Goal: Information Seeking & Learning: Learn about a topic

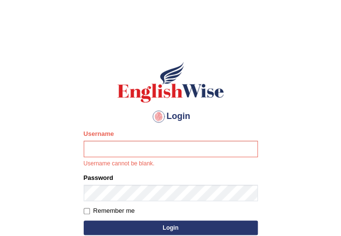
type input "0449148004"
click at [185, 228] on button "Login" at bounding box center [171, 227] width 174 height 15
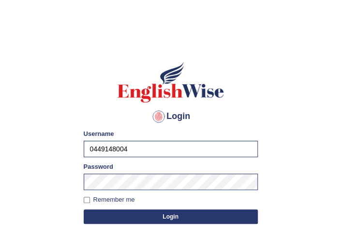
click at [185, 228] on div "Login Please fix the following errors: Username 0449148004 Password Remember me…" at bounding box center [170, 168] width 190 height 242
click at [186, 218] on button "Login" at bounding box center [171, 216] width 174 height 15
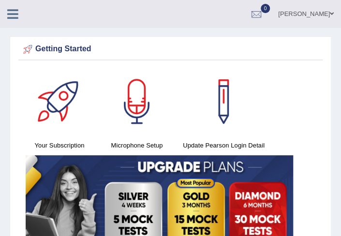
click at [15, 10] on icon at bounding box center [12, 14] width 11 height 13
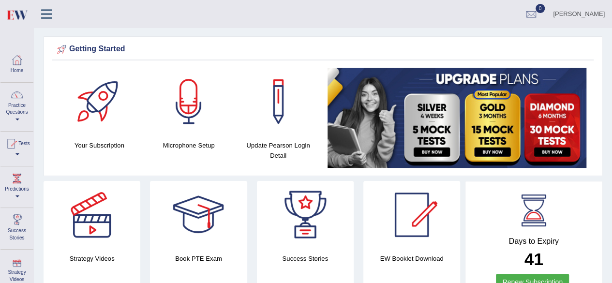
click at [15, 235] on div at bounding box center [17, 261] width 15 height 15
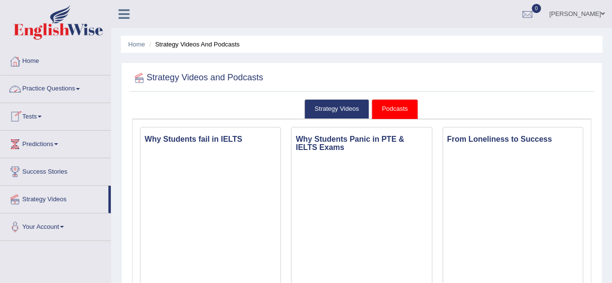
click at [77, 89] on link "Practice Questions" at bounding box center [55, 87] width 110 height 24
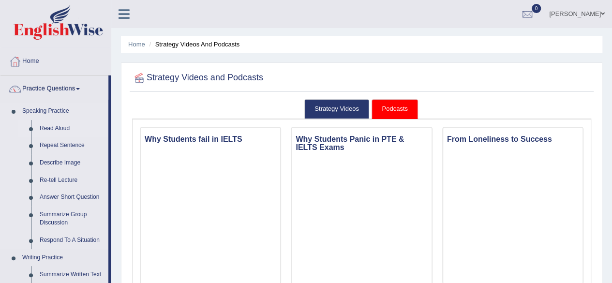
click at [64, 128] on link "Read Aloud" at bounding box center [71, 128] width 73 height 17
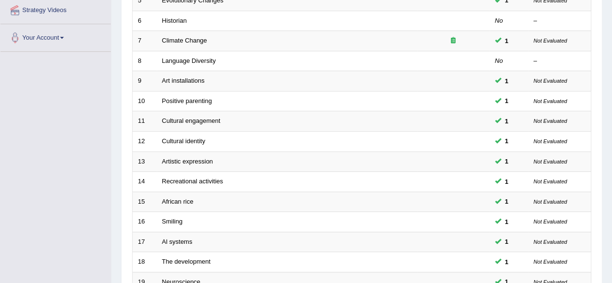
scroll to position [352, 0]
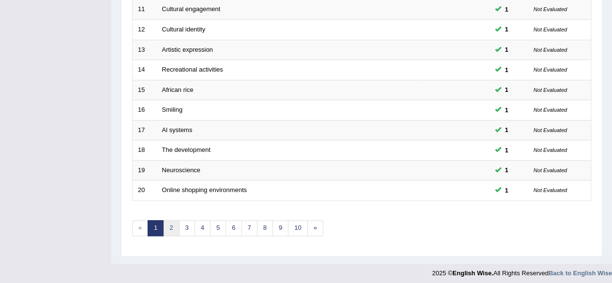
click at [174, 224] on link "2" at bounding box center [171, 228] width 16 height 16
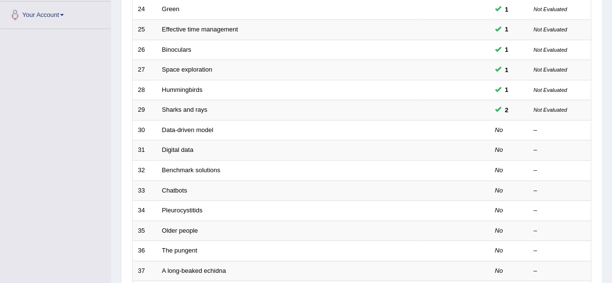
scroll to position [212, 0]
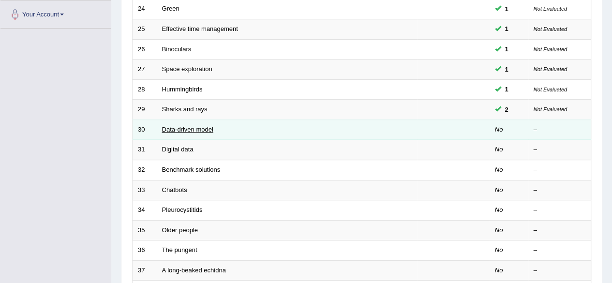
click at [169, 126] on link "Data-driven model" at bounding box center [187, 129] width 51 height 7
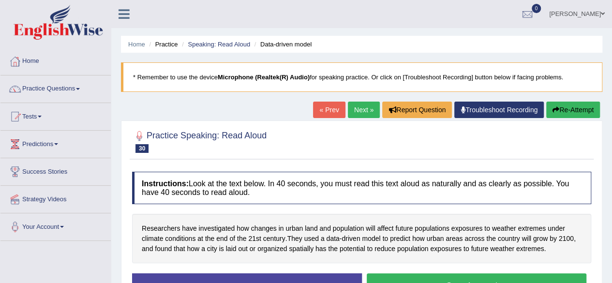
scroll to position [73, 0]
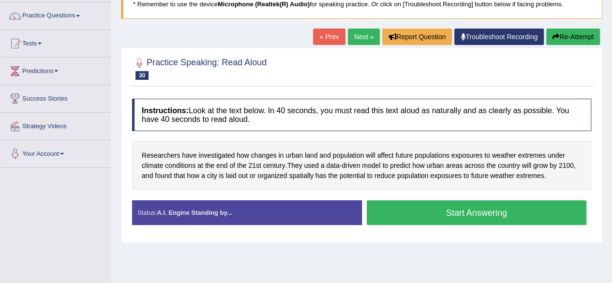
click at [439, 209] on button "Start Answering" at bounding box center [476, 212] width 220 height 25
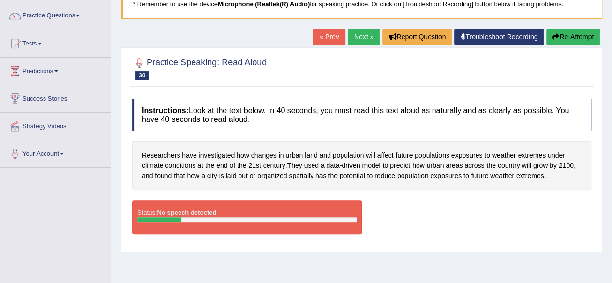
click at [322, 40] on link "« Prev" at bounding box center [329, 37] width 32 height 16
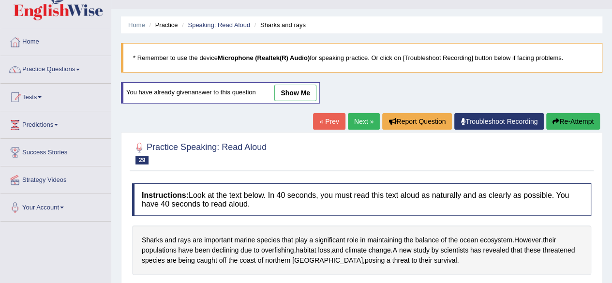
scroll to position [19, 0]
click at [285, 90] on link "show me" at bounding box center [295, 93] width 42 height 16
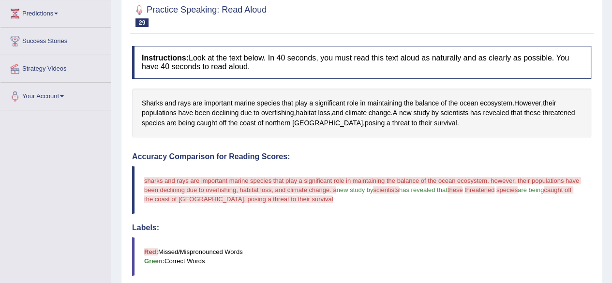
scroll to position [128, 0]
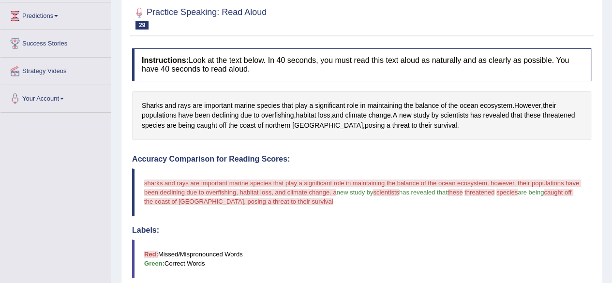
click at [335, 187] on span "sharks and rays are important marine species that play a significant role in ma…" at bounding box center [362, 187] width 437 height 16
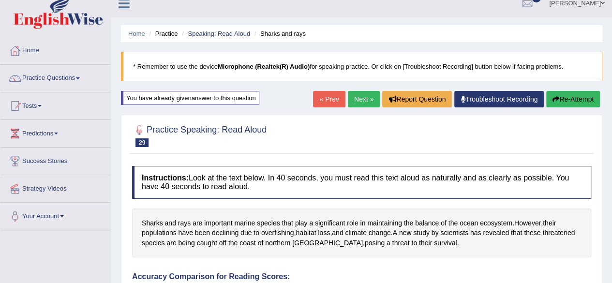
scroll to position [0, 0]
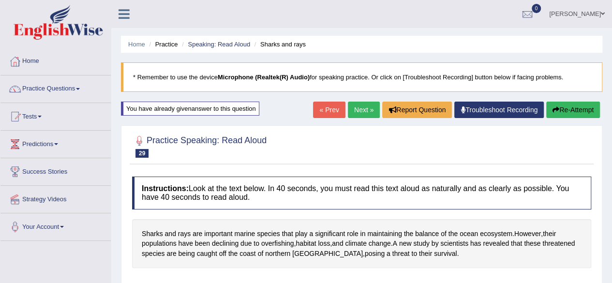
click at [324, 109] on link "« Prev" at bounding box center [329, 110] width 32 height 16
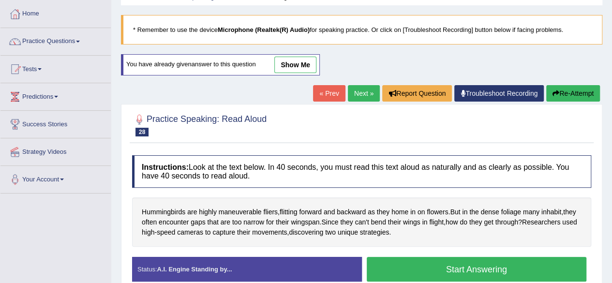
scroll to position [46, 0]
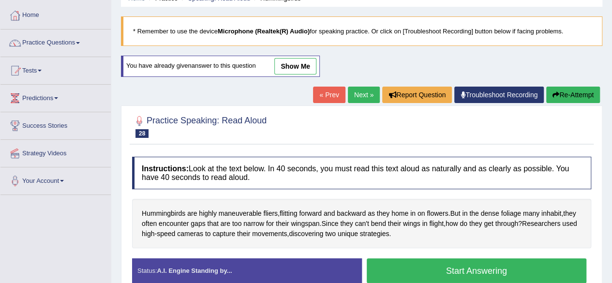
click at [296, 66] on link "show me" at bounding box center [295, 66] width 42 height 16
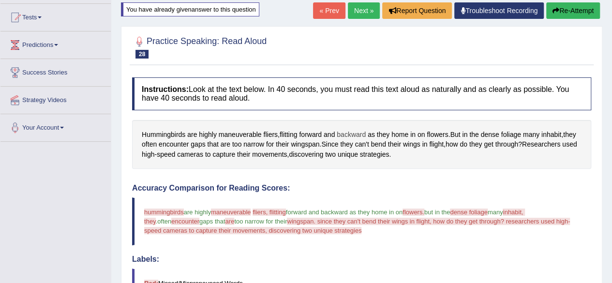
scroll to position [100, 0]
click at [361, 7] on link "Next »" at bounding box center [364, 10] width 32 height 16
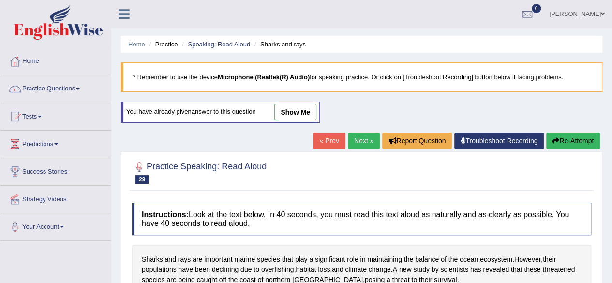
click at [486, 143] on link "Troubleshoot Recording" at bounding box center [498, 140] width 89 height 16
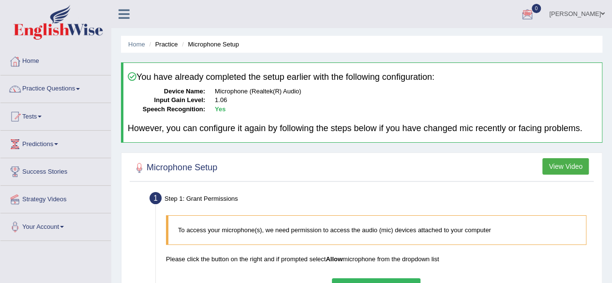
click at [596, 11] on link "prakashkumar" at bounding box center [576, 12] width 70 height 25
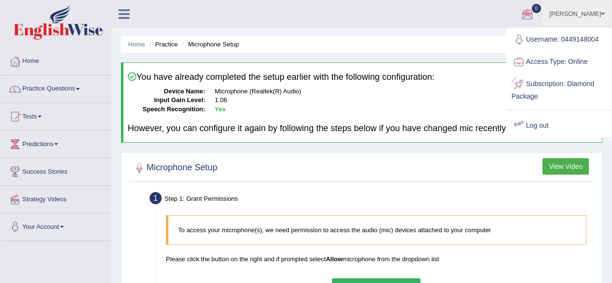
click at [541, 121] on link "Log out" at bounding box center [558, 126] width 104 height 22
